Goal: Information Seeking & Learning: Learn about a topic

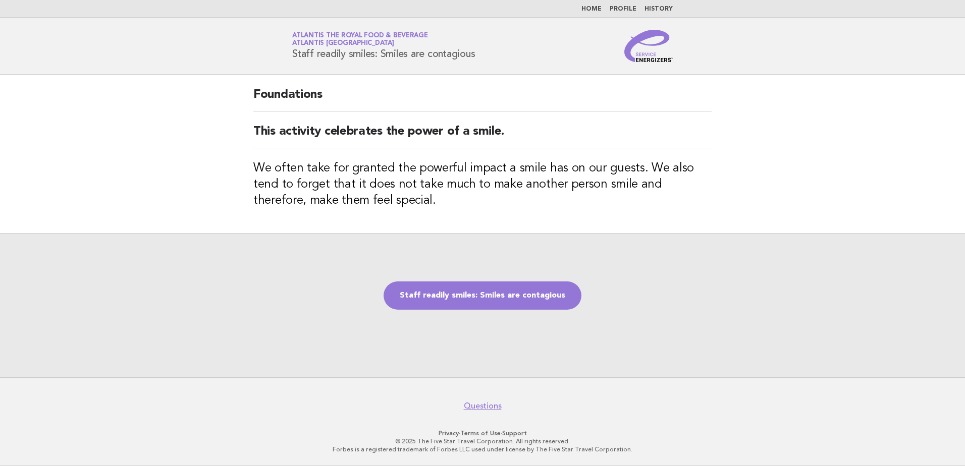
click at [665, 61] on img at bounding box center [649, 46] width 48 height 32
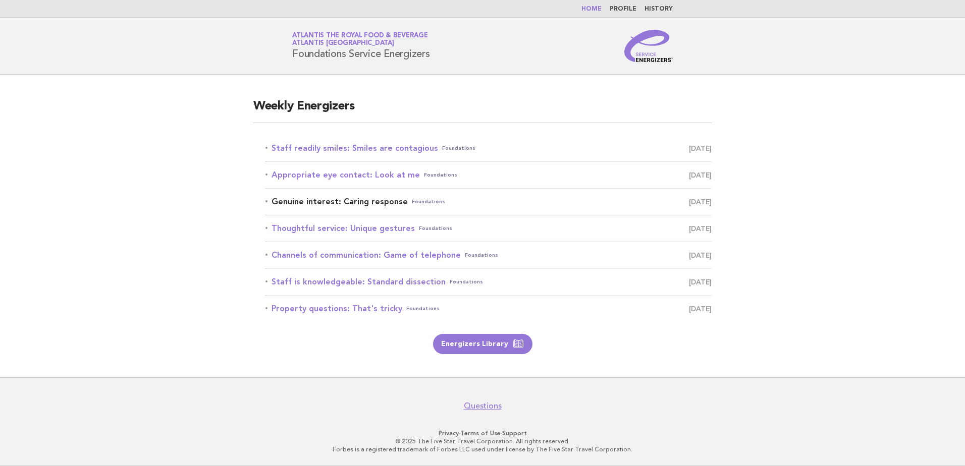
click at [342, 201] on link "Genuine interest: Caring response Foundations August 27" at bounding box center [489, 202] width 446 height 14
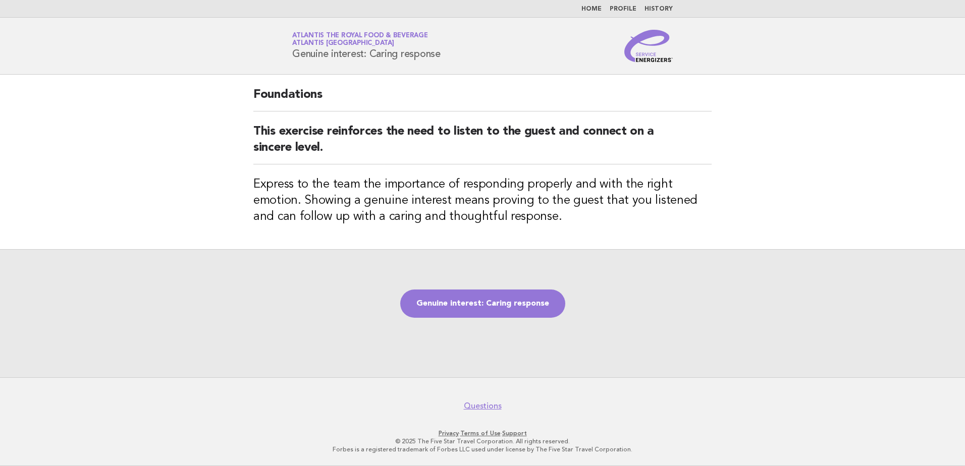
click at [647, 60] on img at bounding box center [649, 46] width 48 height 32
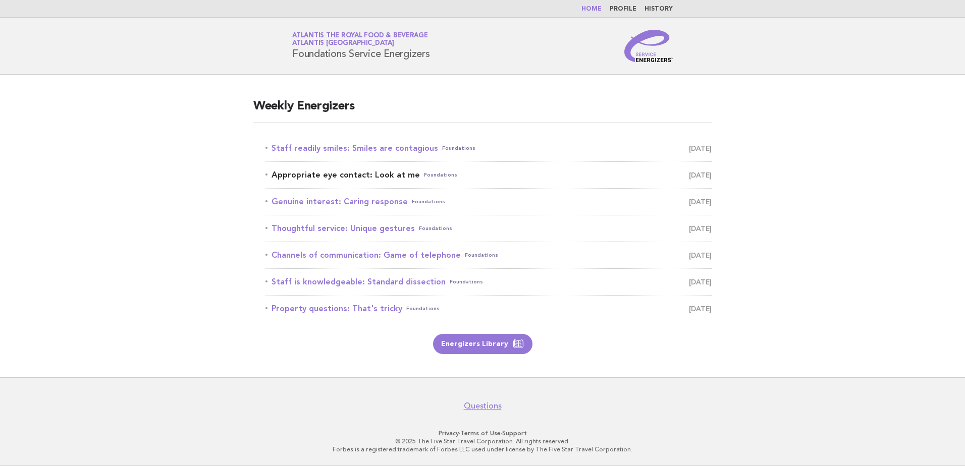
click at [328, 179] on link "Appropriate eye contact: Look at me Foundations August 26" at bounding box center [489, 175] width 446 height 14
